Goal: Obtain resource: Obtain resource

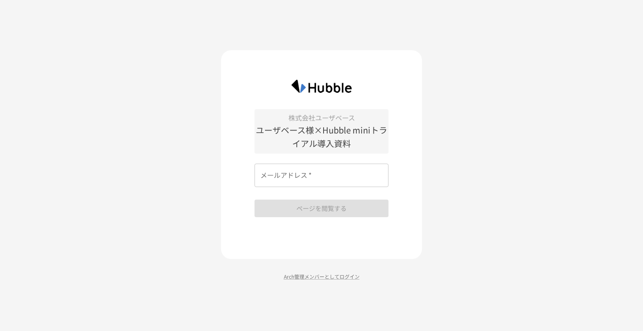
click at [301, 180] on input "メールアドレス   *" at bounding box center [322, 175] width 134 height 23
type input "**********"
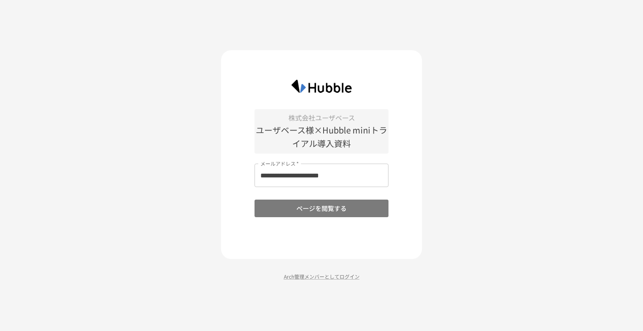
click at [299, 211] on button "ページを閲覧する" at bounding box center [322, 209] width 134 height 18
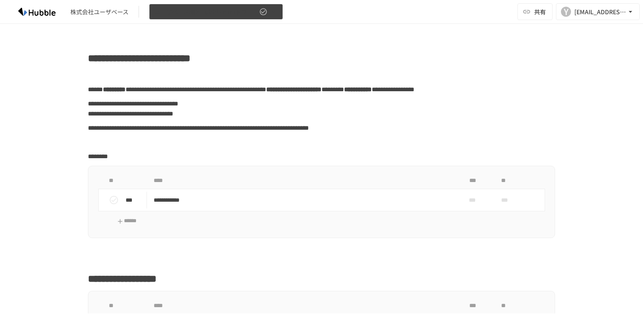
click at [269, 13] on icon "button" at bounding box center [273, 12] width 8 height 8
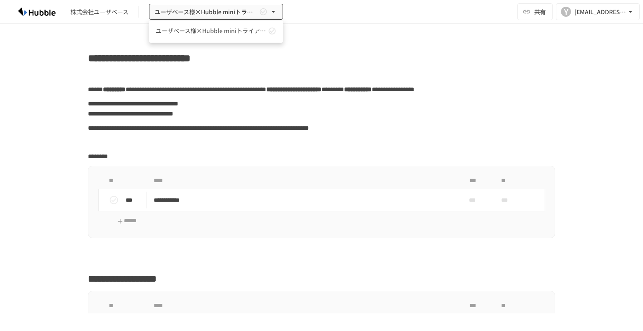
drag, startPoint x: 322, startPoint y: 39, endPoint x: 318, endPoint y: 36, distance: 5.1
click at [319, 38] on div at bounding box center [321, 165] width 643 height 331
